Goal: Check status: Check status

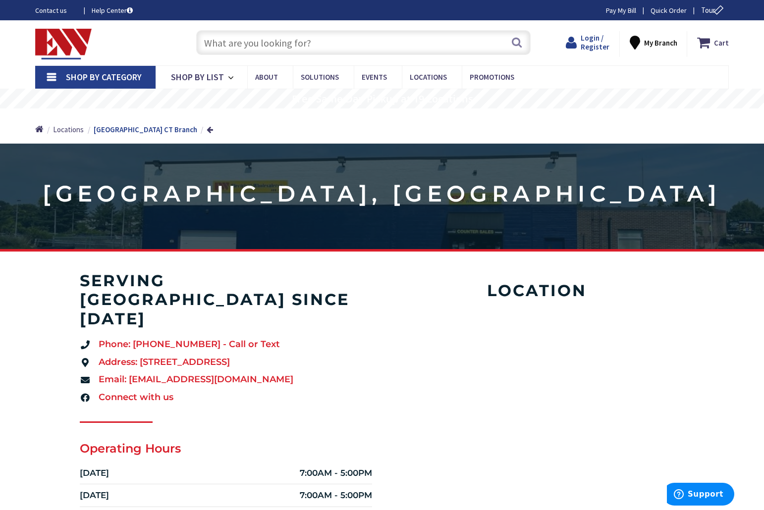
click at [594, 42] on span "Login / Register" at bounding box center [594, 42] width 29 height 18
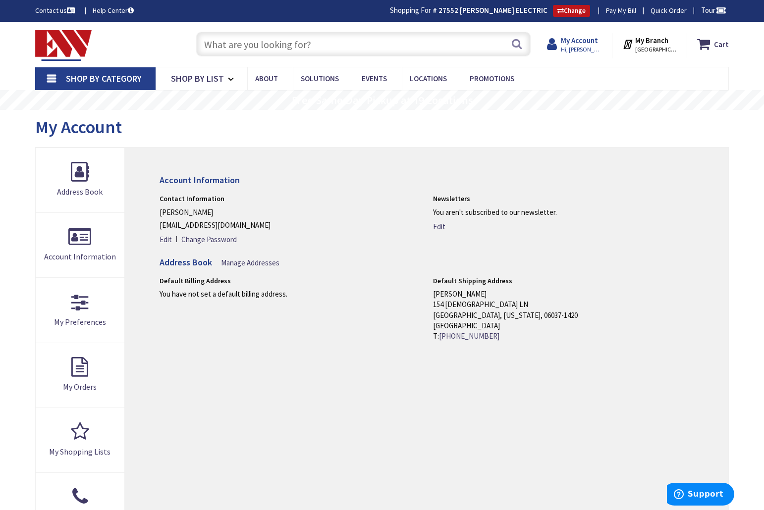
click at [585, 39] on strong "My Account" at bounding box center [579, 40] width 37 height 9
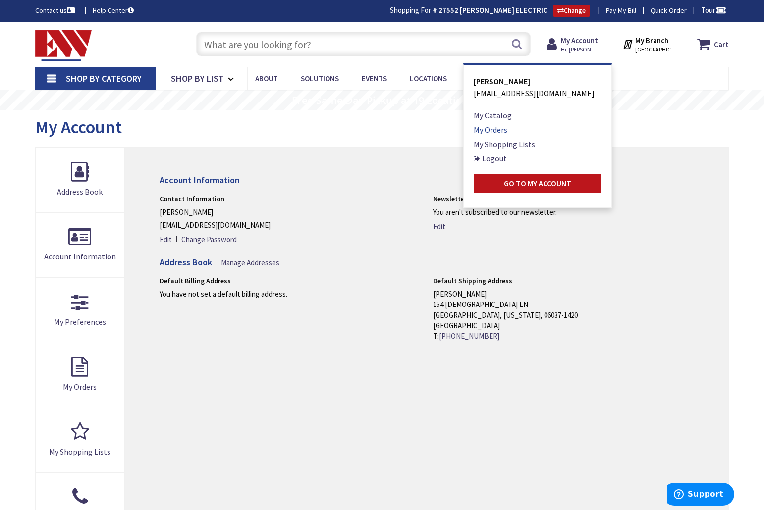
click at [497, 129] on link "My Orders" at bounding box center [490, 130] width 34 height 12
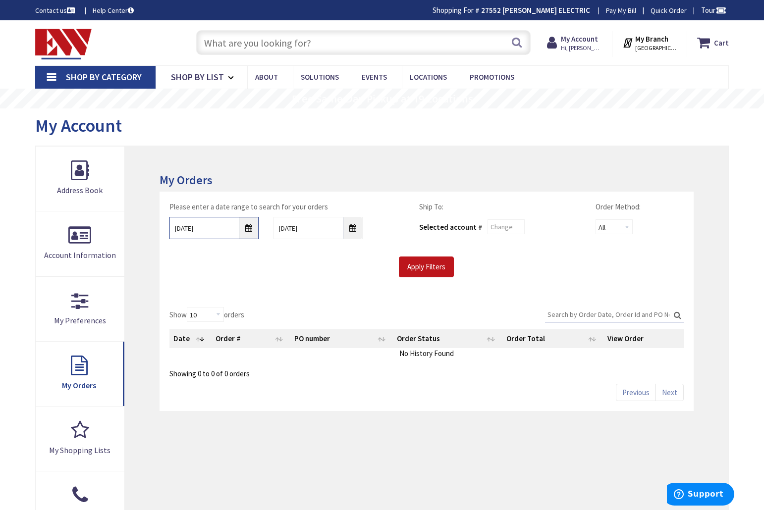
click at [178, 227] on input "8/28/2025" at bounding box center [213, 228] width 89 height 22
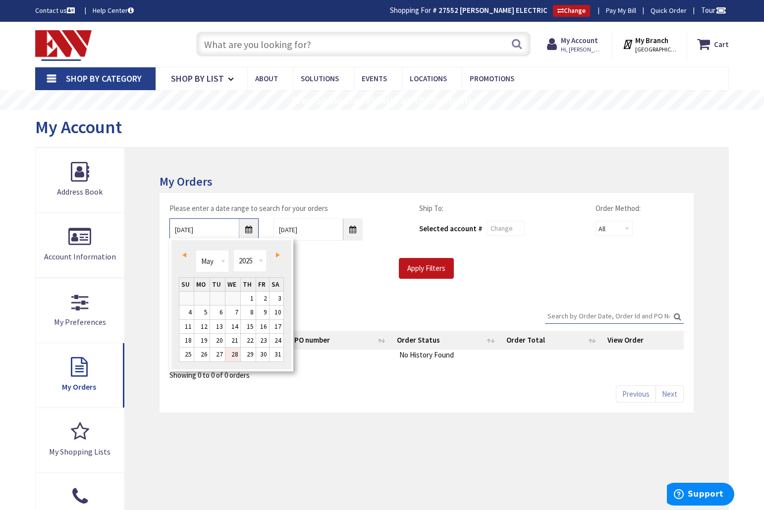
type input "5/28/2025"
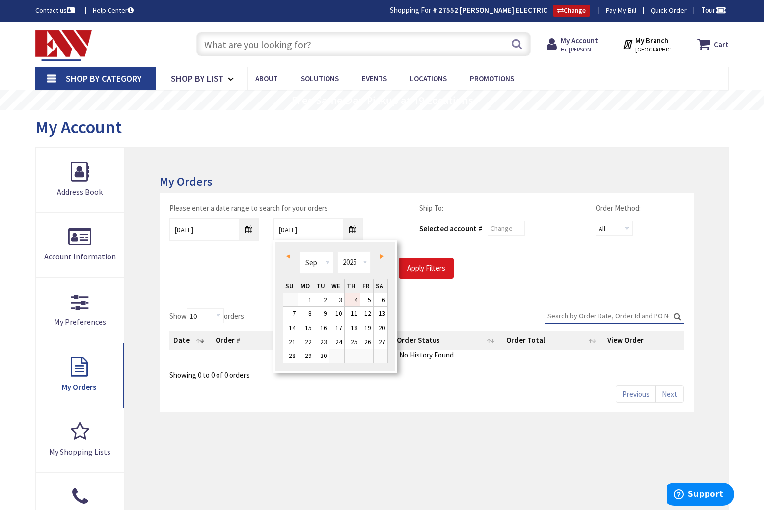
click at [445, 267] on input "Apply Filters" at bounding box center [426, 268] width 55 height 21
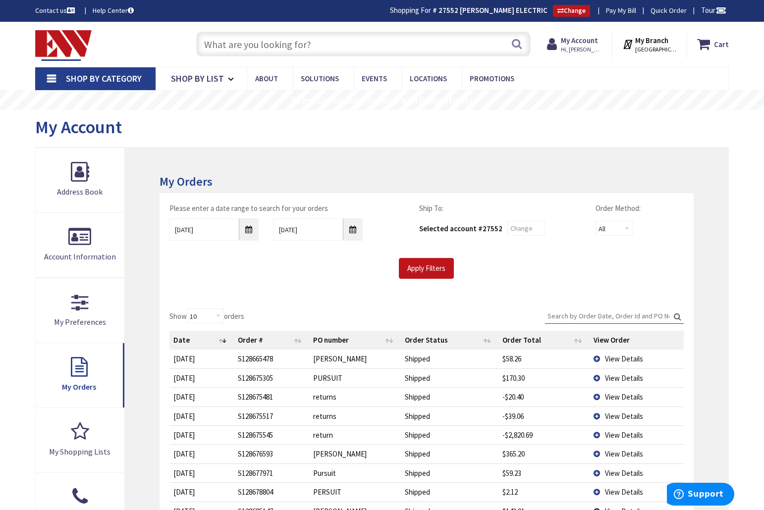
click at [576, 314] on input "Search:" at bounding box center [614, 316] width 139 height 15
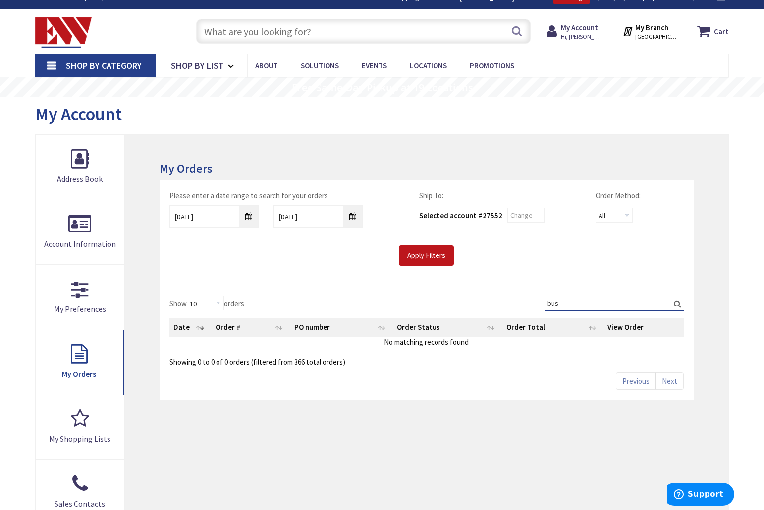
scroll to position [72, 0]
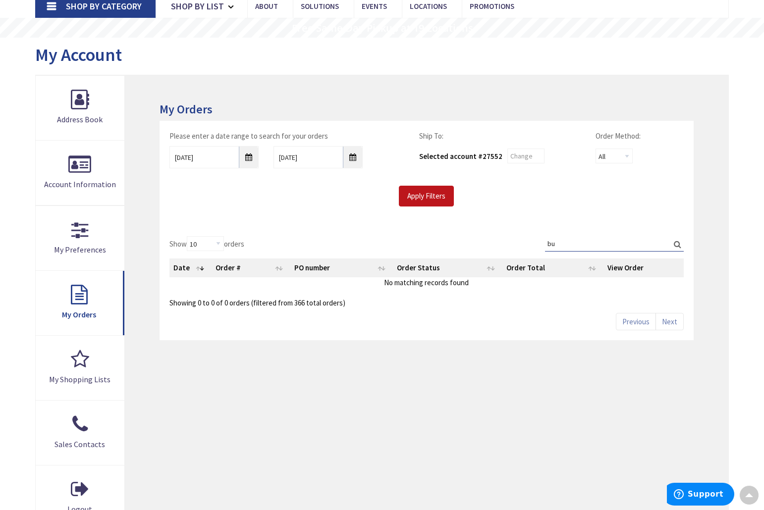
type input "b"
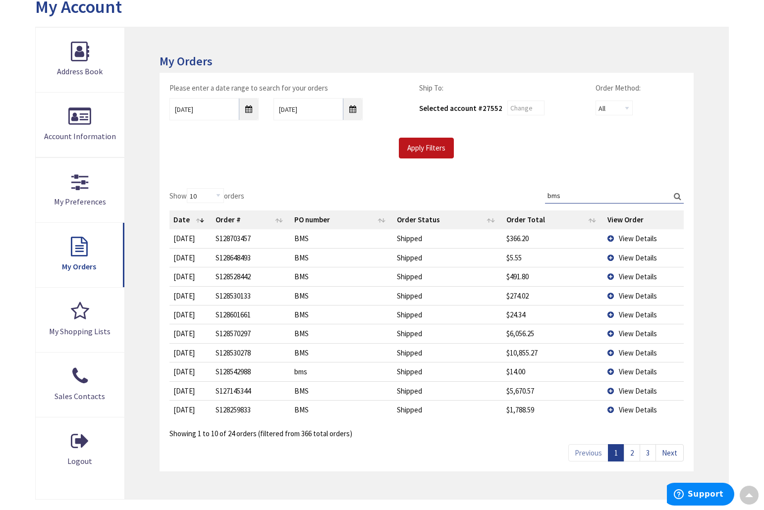
scroll to position [159, 0]
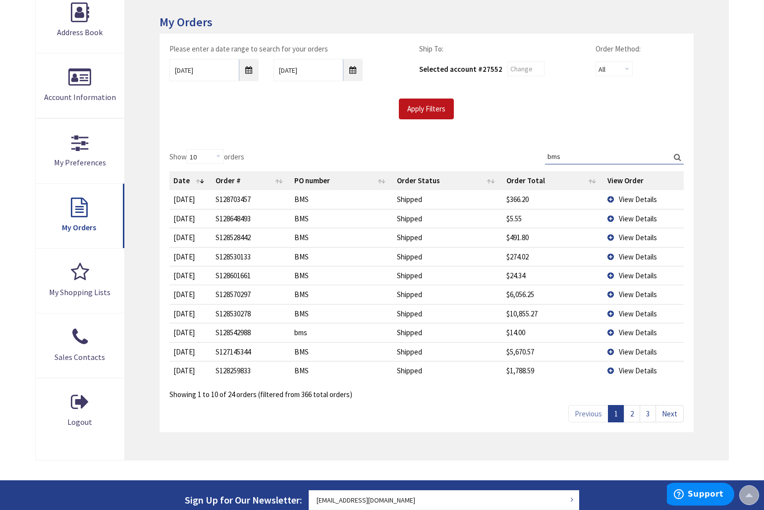
type input "bms"
click at [653, 413] on link "3" at bounding box center [647, 413] width 16 height 17
